Goal: Task Accomplishment & Management: Manage account settings

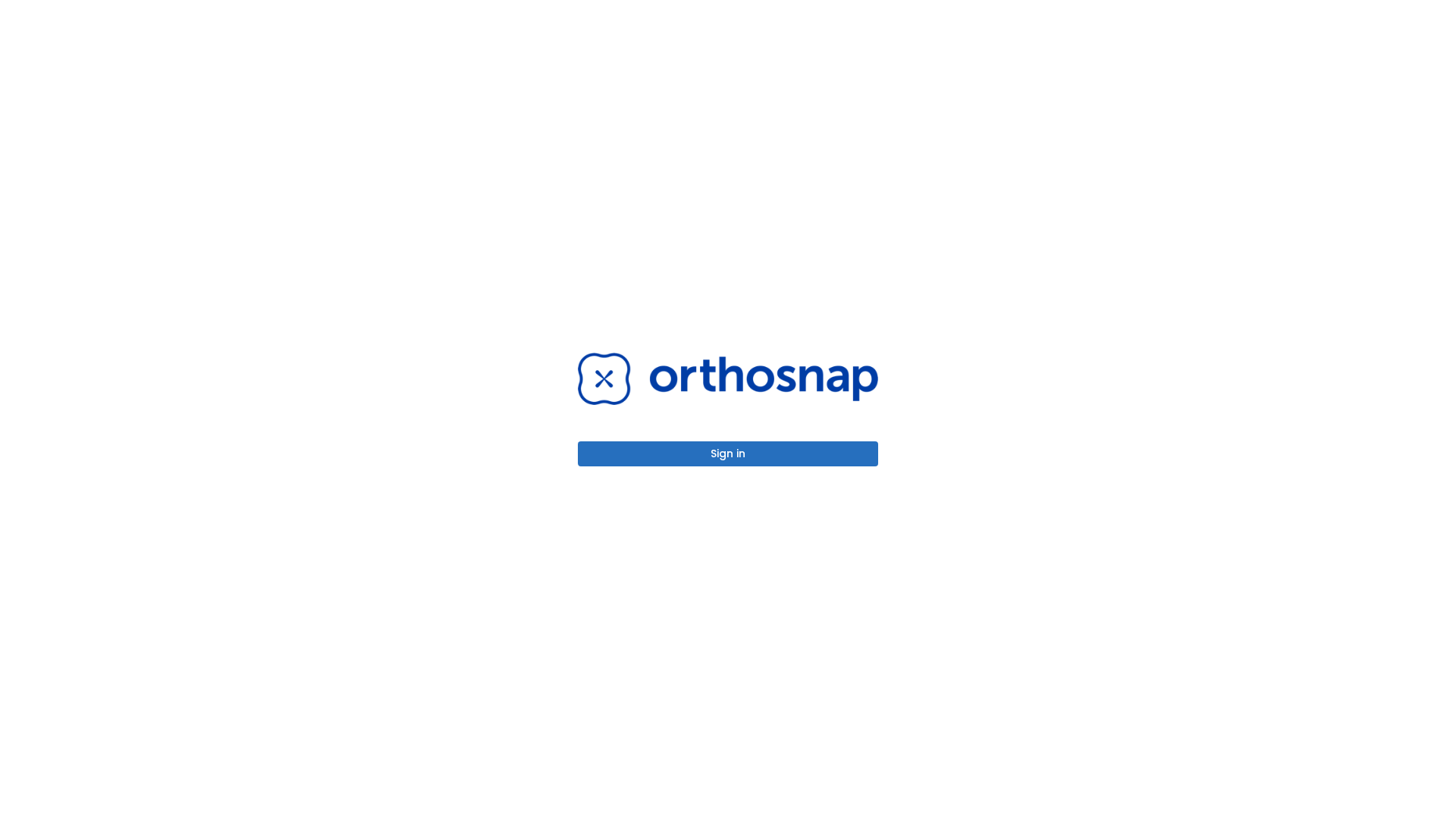
click at [728, 453] on button "Sign in" at bounding box center [728, 454] width 300 height 25
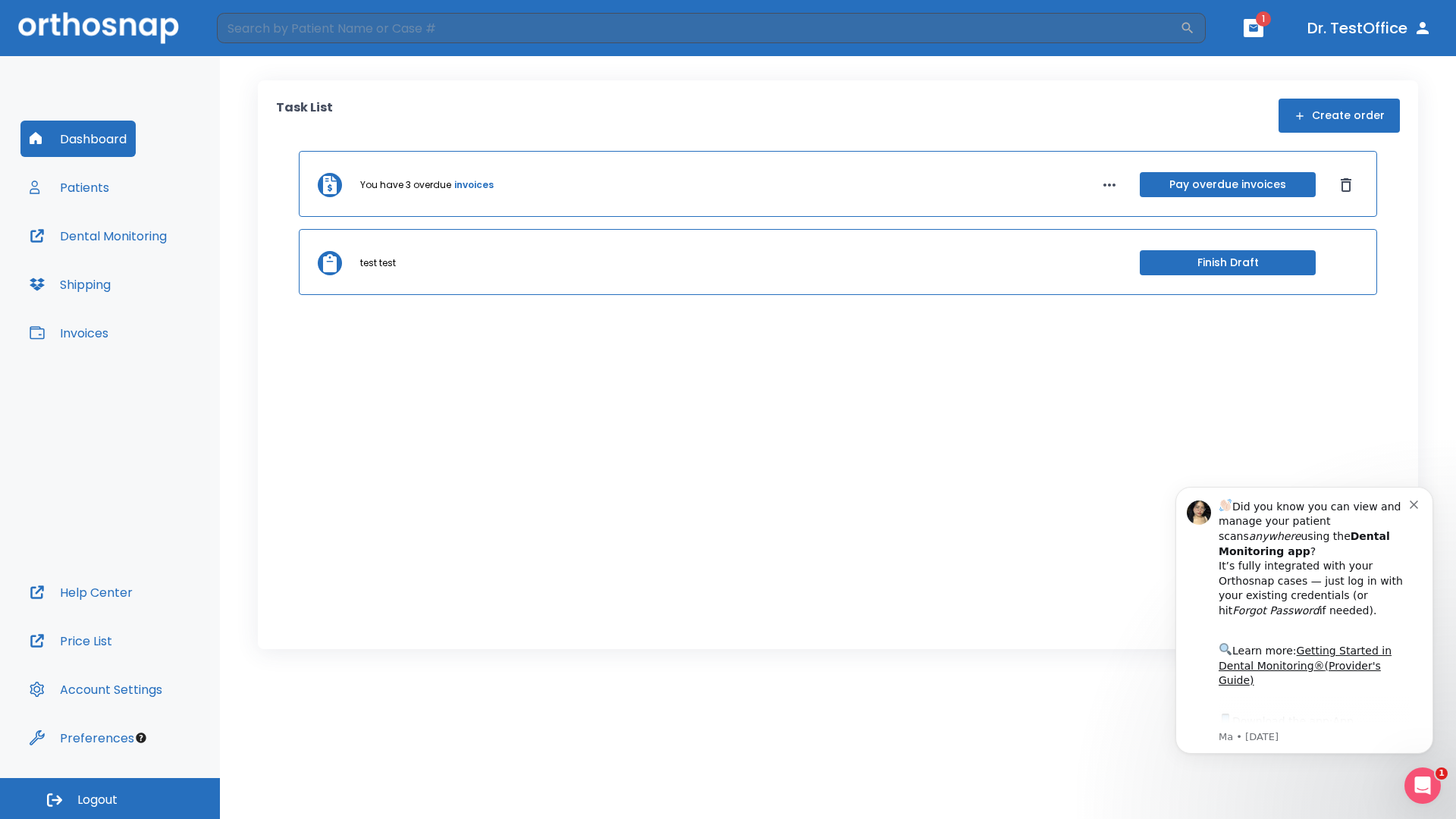
click at [109, 798] on span "Logout" at bounding box center [97, 800] width 40 height 16
